Goal: Check status: Check status

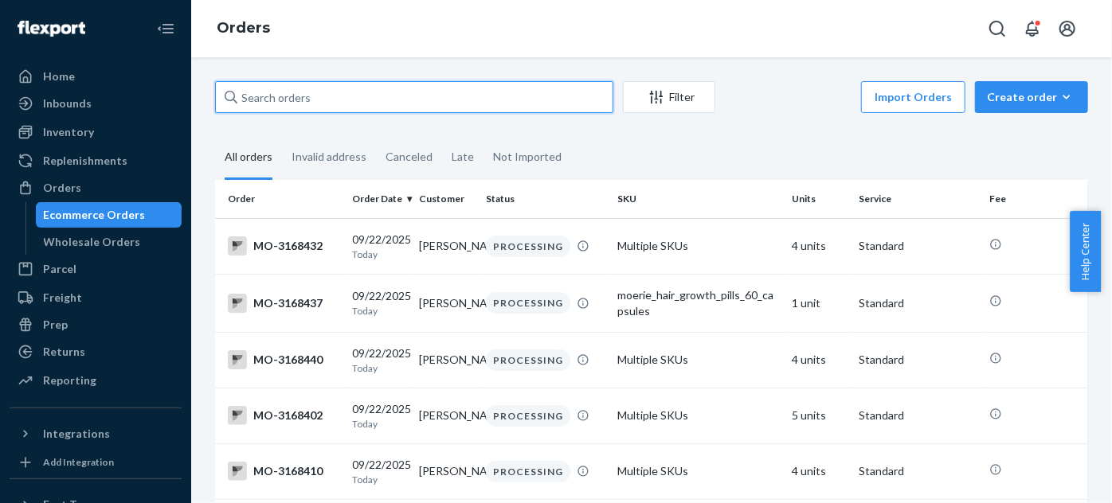
click at [333, 110] on input "text" at bounding box center [414, 97] width 398 height 32
paste input "[PERSON_NAME]"
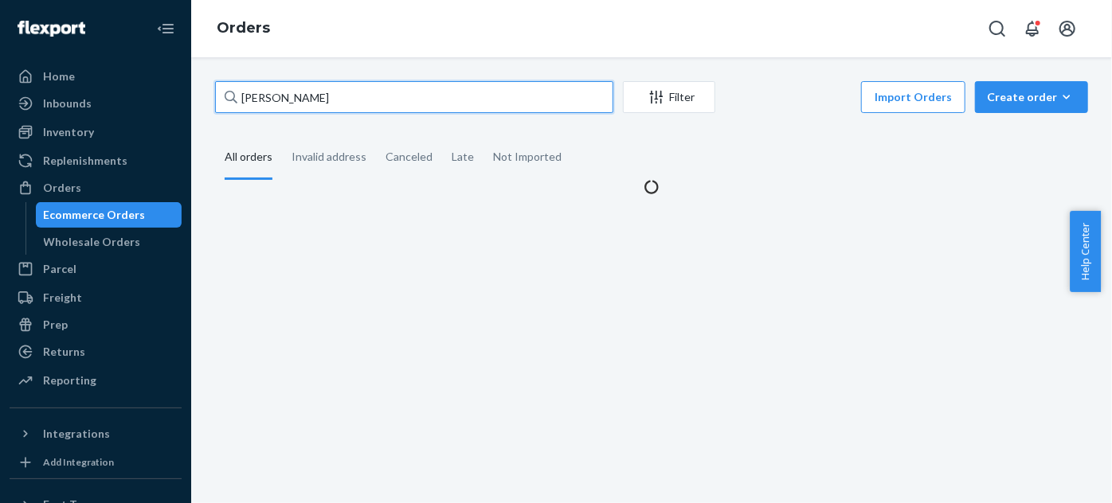
click at [244, 105] on input "[PERSON_NAME]" at bounding box center [414, 97] width 398 height 32
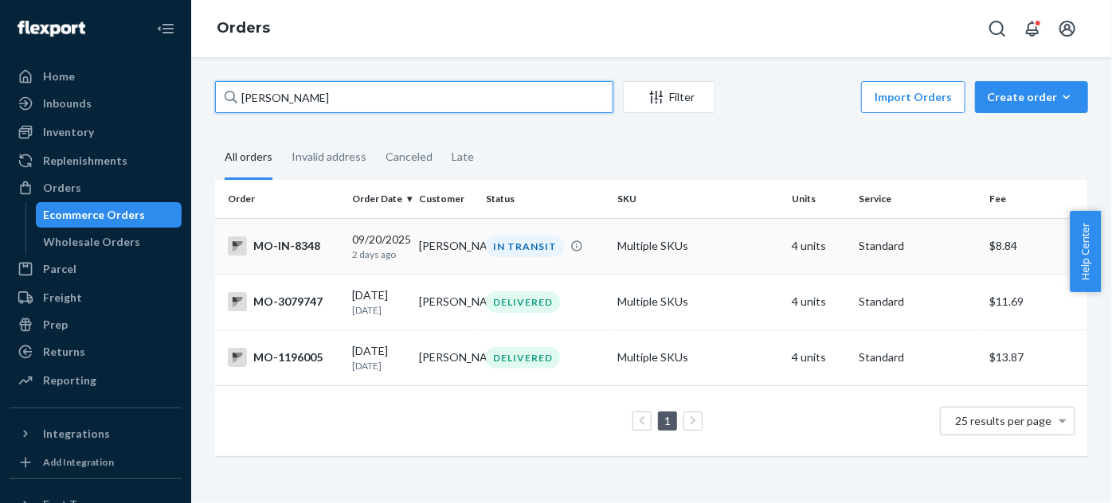
type input "[PERSON_NAME]"
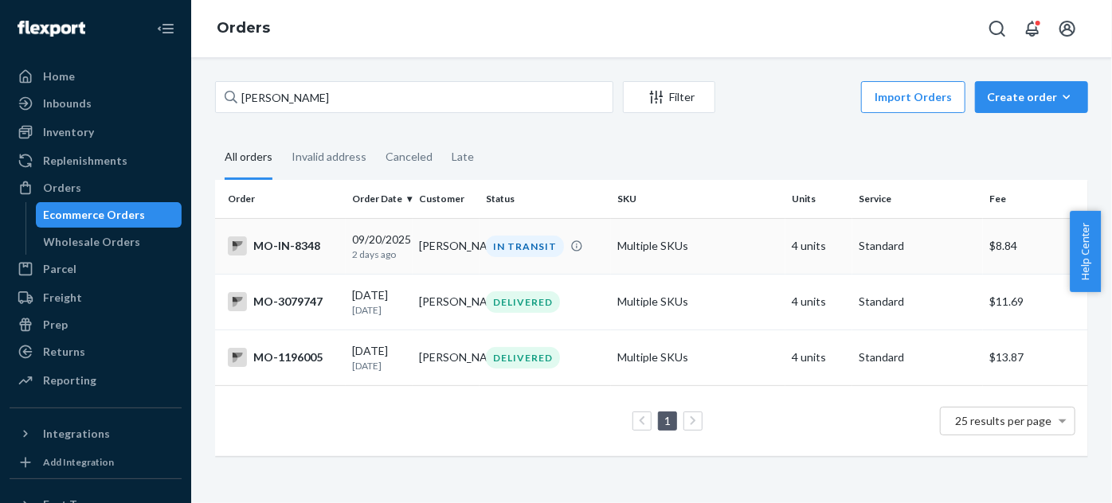
click at [595, 248] on div "IN TRANSIT" at bounding box center [545, 247] width 124 height 22
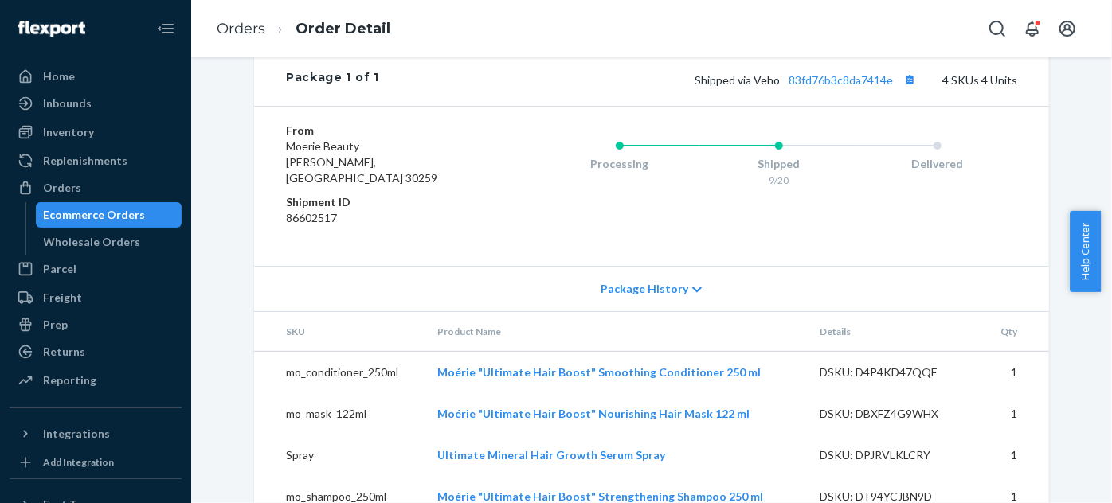
scroll to position [726, 0]
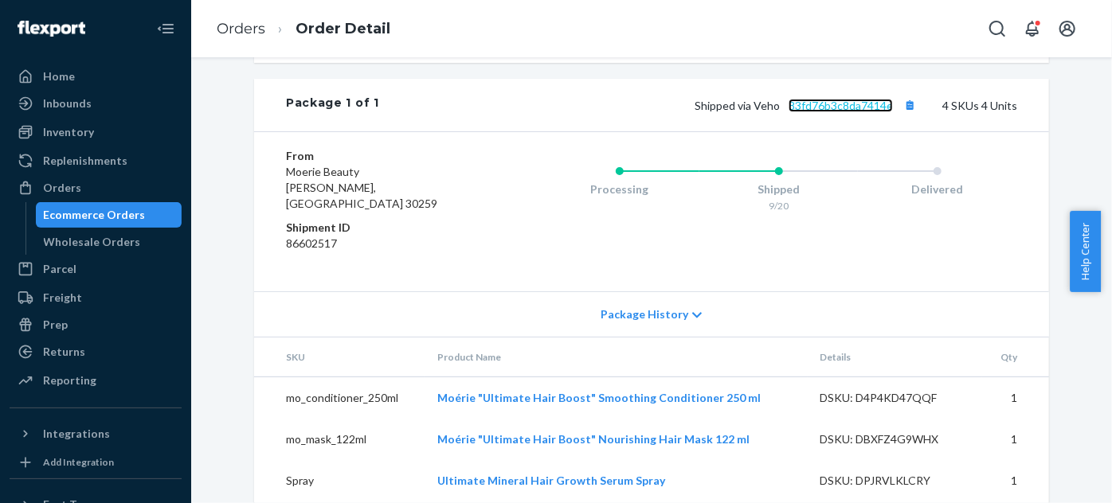
click at [828, 112] on link "83fd76b3c8da7414e" at bounding box center [840, 106] width 104 height 14
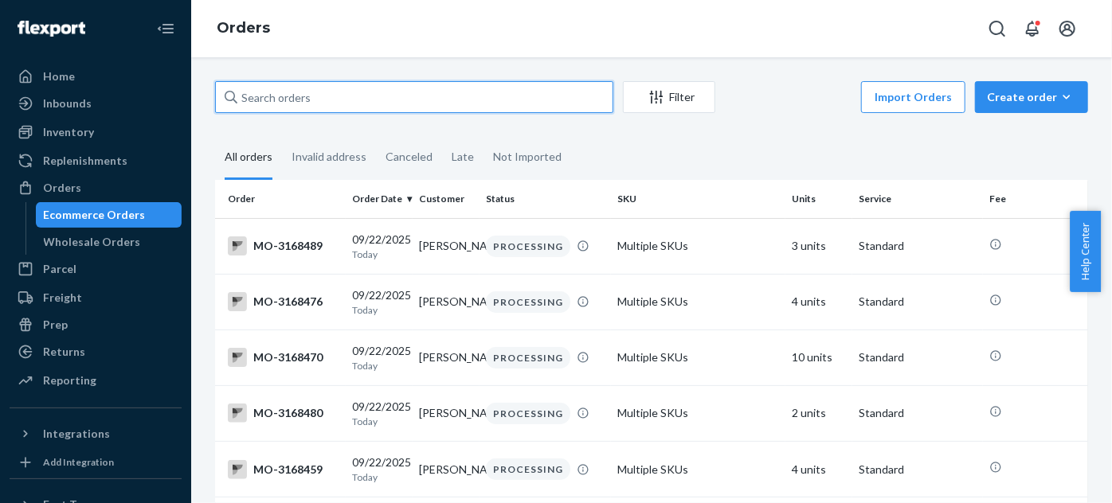
click at [541, 101] on input "text" at bounding box center [414, 97] width 398 height 32
type input "a"
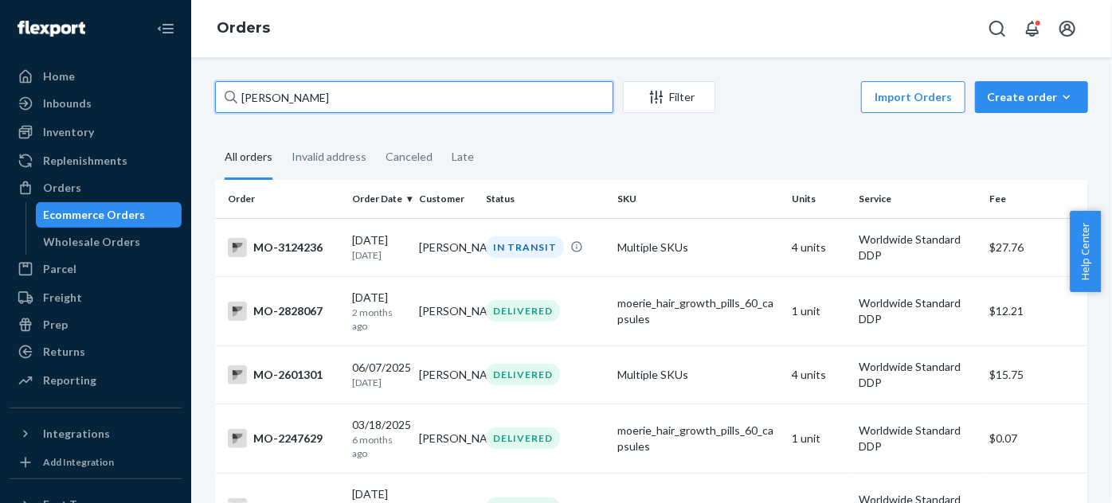
type input "kayla legault"
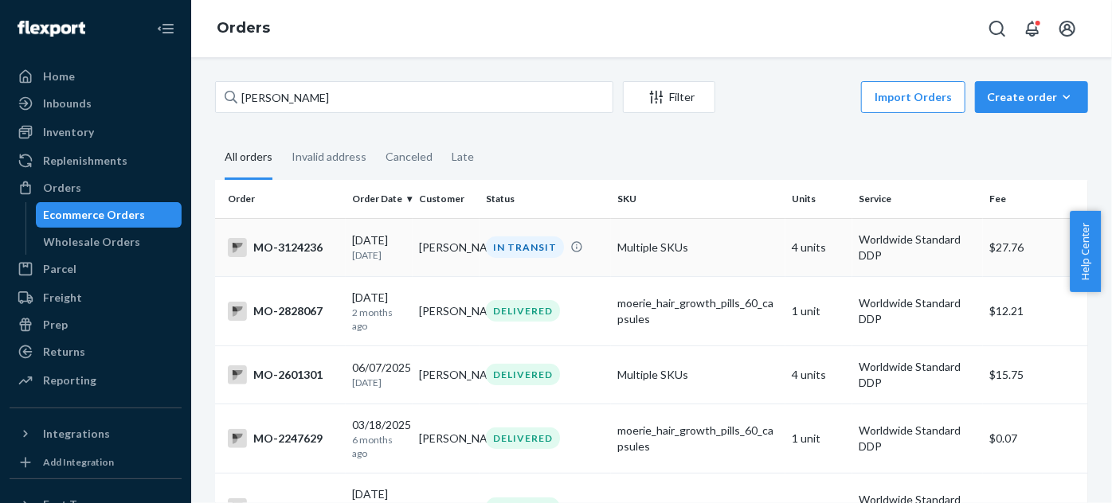
click at [545, 257] on div "IN TRANSIT" at bounding box center [525, 248] width 78 height 22
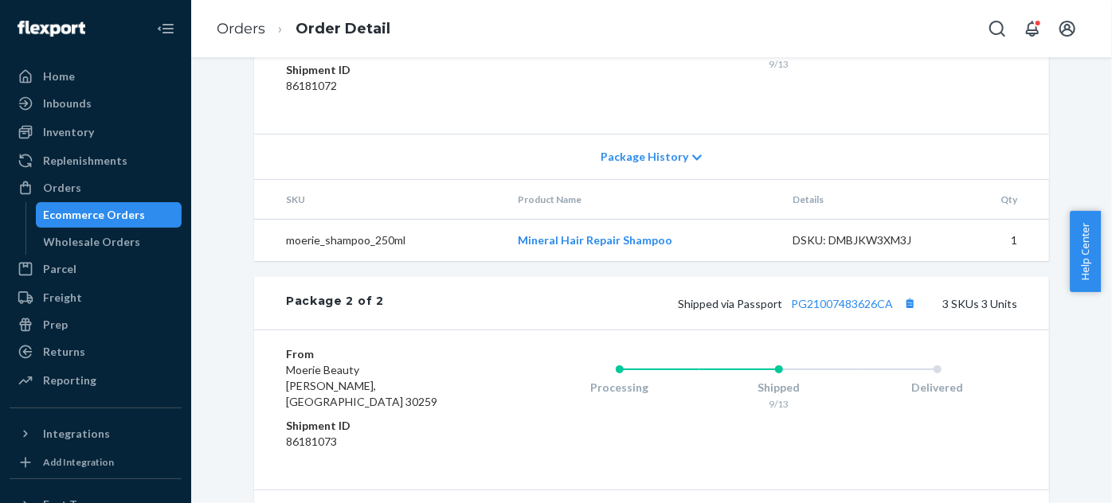
scroll to position [1097, 0]
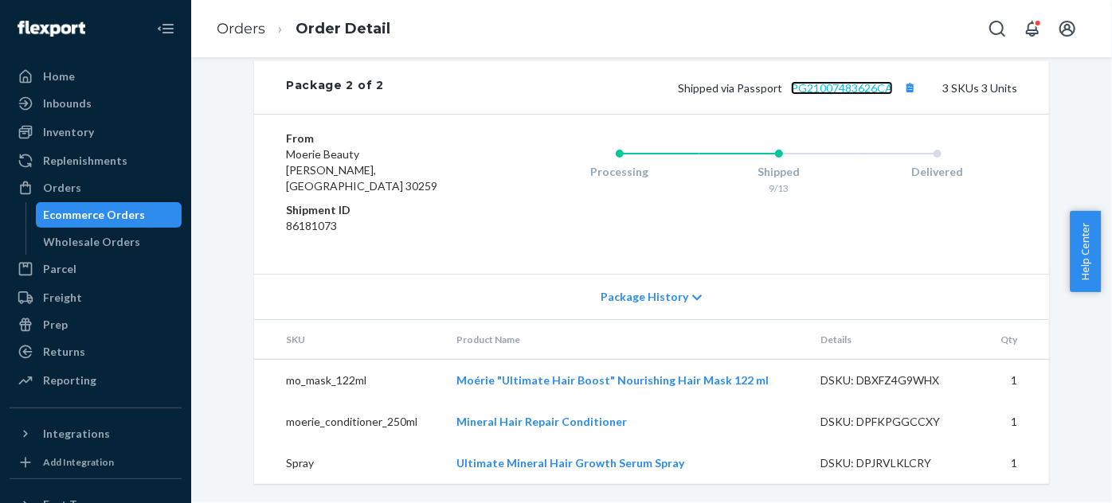
click at [870, 95] on link "PG21007483626CA" at bounding box center [842, 88] width 102 height 14
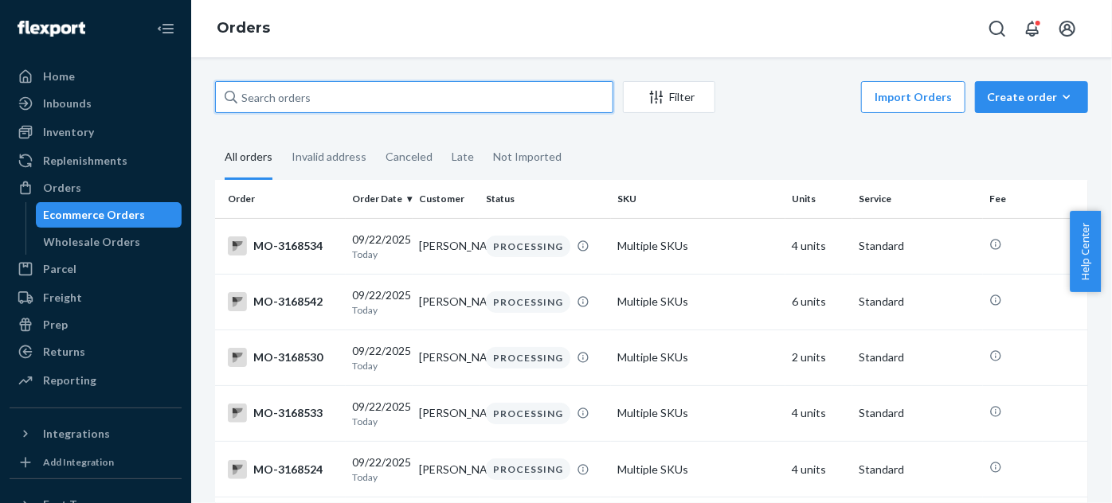
click at [352, 108] on input "text" at bounding box center [414, 97] width 398 height 32
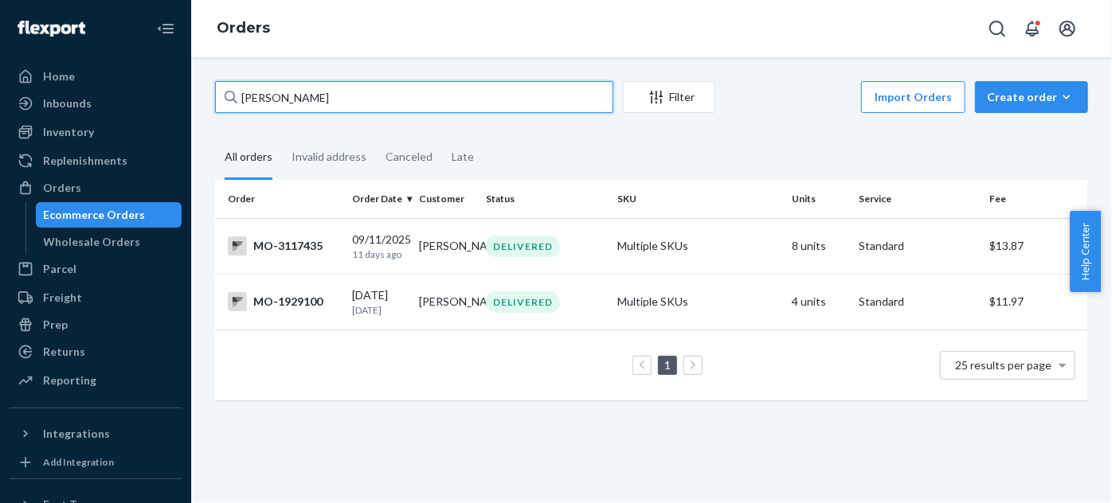
type input "[PERSON_NAME]"
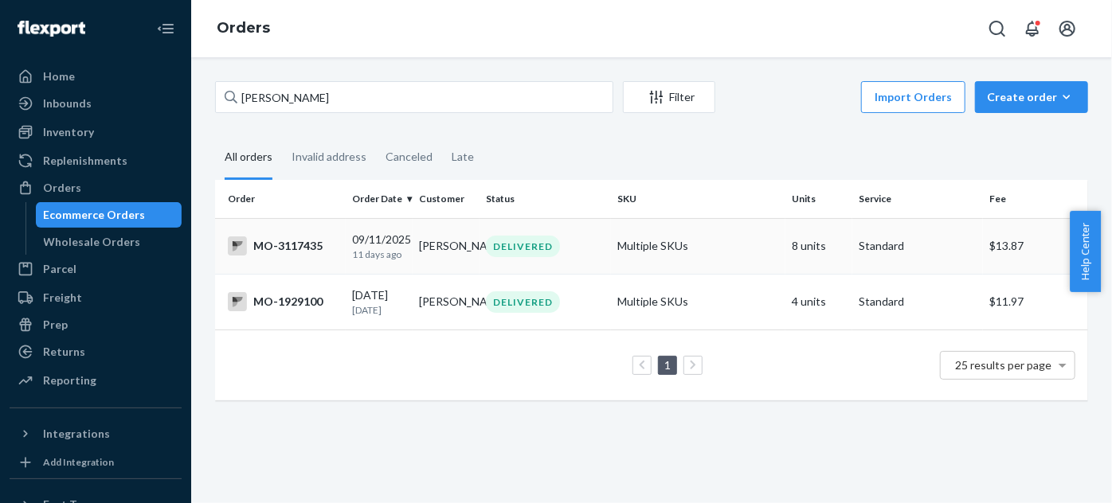
click at [591, 233] on td "DELIVERED" at bounding box center [544, 246] width 131 height 56
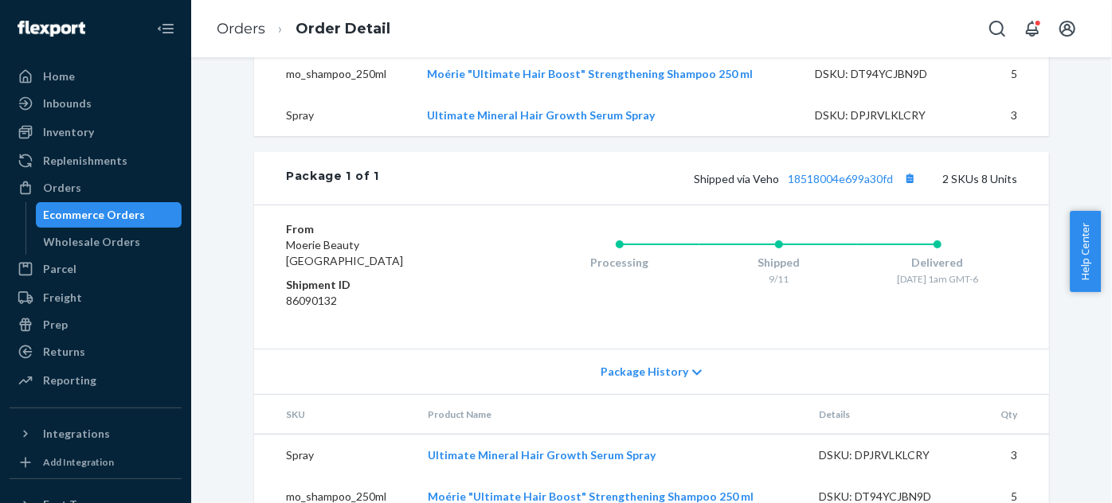
scroll to position [633, 0]
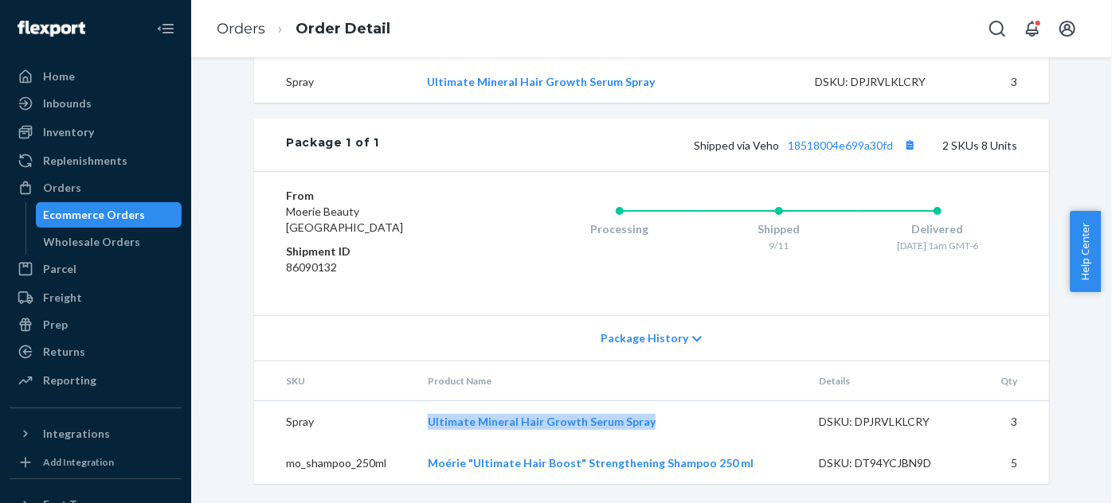
drag, startPoint x: 669, startPoint y: 411, endPoint x: 380, endPoint y: 429, distance: 289.7
click at [380, 429] on tr "Spray Ultimate Mineral Hair Growth Serum Spray DSKU: DPJRVLKLCRY 3" at bounding box center [651, 422] width 795 height 42
copy tr "Ultimate Mineral Hair Growth Serum Spray"
click at [758, 464] on td "Moérie "Ultimate Hair Boost" Strengthening Shampoo 250 ml" at bounding box center [610, 463] width 390 height 41
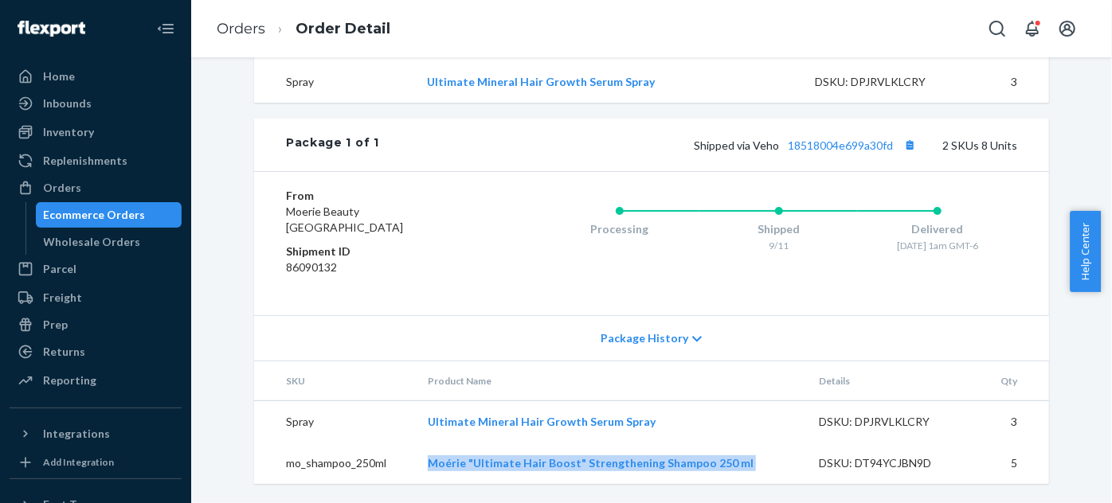
click at [758, 464] on td "Moérie "Ultimate Hair Boost" Strengthening Shampoo 250 ml" at bounding box center [610, 463] width 390 height 41
click at [409, 454] on td "mo_shampoo_250ml" at bounding box center [334, 463] width 161 height 41
drag, startPoint x: 417, startPoint y: 464, endPoint x: 702, endPoint y: 443, distance: 285.9
click at [697, 470] on tr "mo_shampoo_250ml Moérie "Ultimate Hair Boost" Strengthening Shampoo 250 ml DSKU…" at bounding box center [651, 463] width 795 height 41
copy tr "Moérie "Ultimate Hair Boost" Strengthening Shampoo"
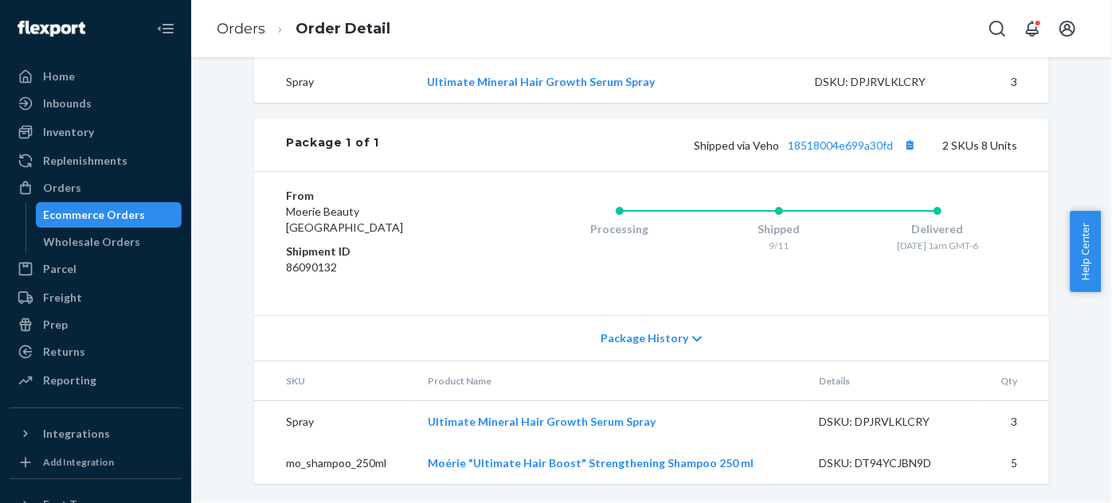
click at [877, 153] on div "Shipped via Veho 18518004e699a30fd 2 SKUs 8 Units" at bounding box center [698, 145] width 638 height 21
click at [878, 151] on link "18518004e699a30fd" at bounding box center [840, 146] width 105 height 14
